Goal: Transaction & Acquisition: Purchase product/service

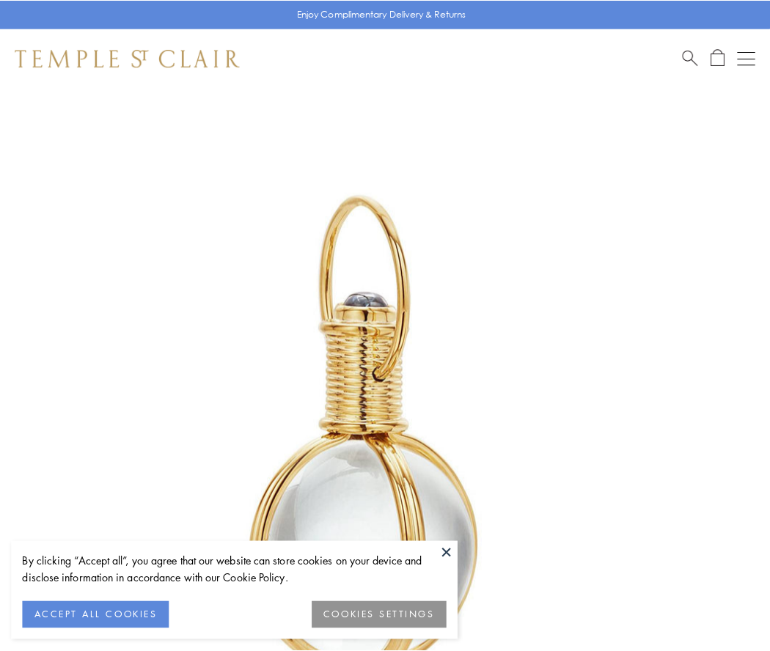
scroll to position [383, 0]
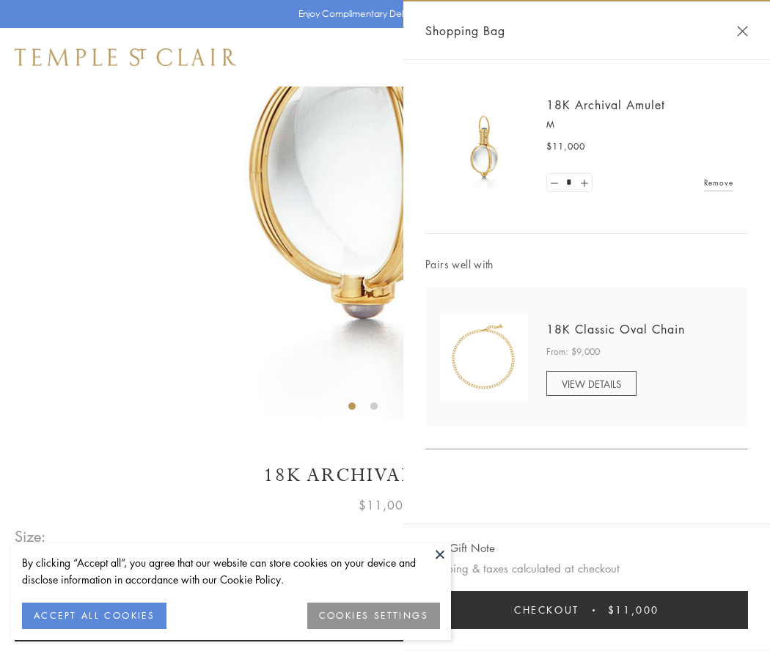
click at [586, 610] on button "Checkout $11,000" at bounding box center [586, 610] width 323 height 38
